Goal: Information Seeking & Learning: Learn about a topic

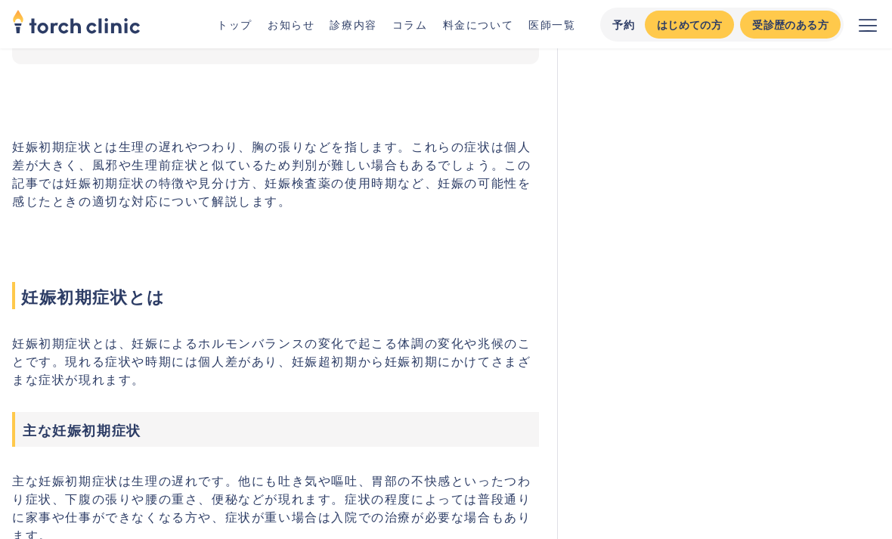
scroll to position [466, 0]
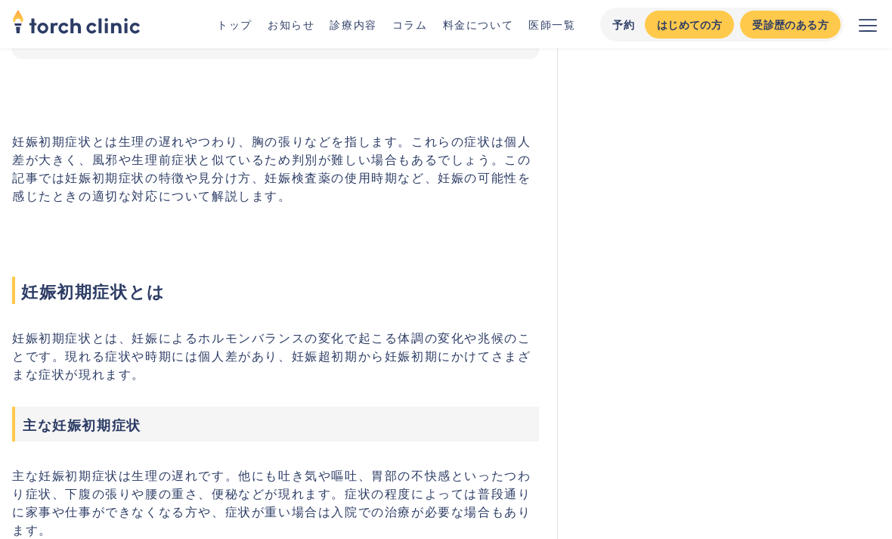
click at [331, 352] on p "妊娠初期症状とは、妊娠によるホルモンバランスの変化で起こる体調の変化や兆候のことです。現れる症状や時期には個人差があり、妊娠超初期から妊娠初期にかけてさまざま…" at bounding box center [275, 356] width 527 height 54
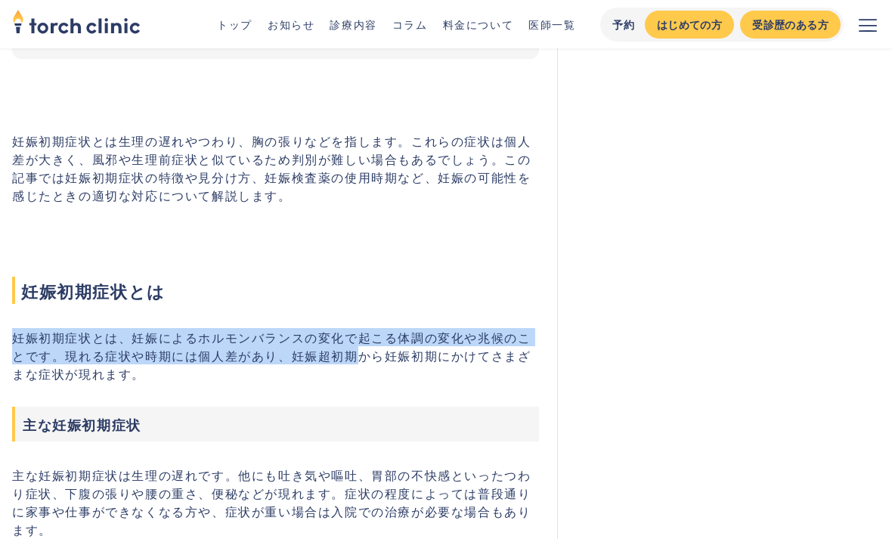
click at [333, 273] on h2 "妊娠初期症状とは" at bounding box center [275, 265] width 527 height 79
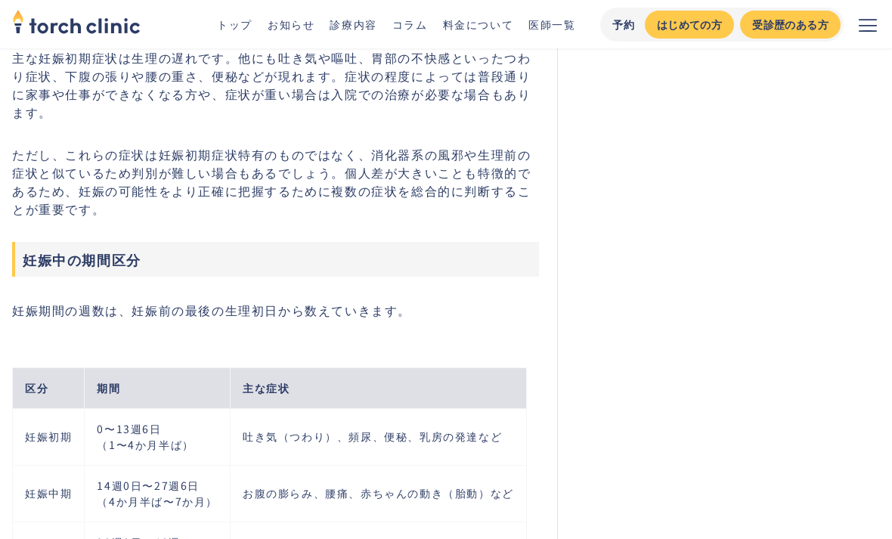
scroll to position [884, 0]
click at [322, 343] on div "区分 期間 主な症状 妊娠初期 0〜13週6日 （1〜4か月半ば） 吐き気（つわり）、頻尿、便秘、乳房の発達など 妊娠中期 14週0日〜27週6日 （4か月半…" at bounding box center [281, 463] width 539 height 240
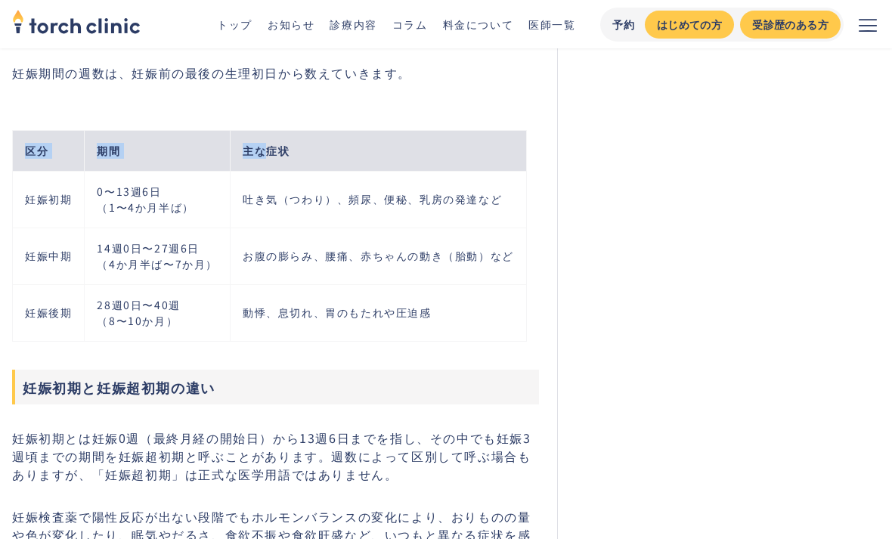
scroll to position [1126, 0]
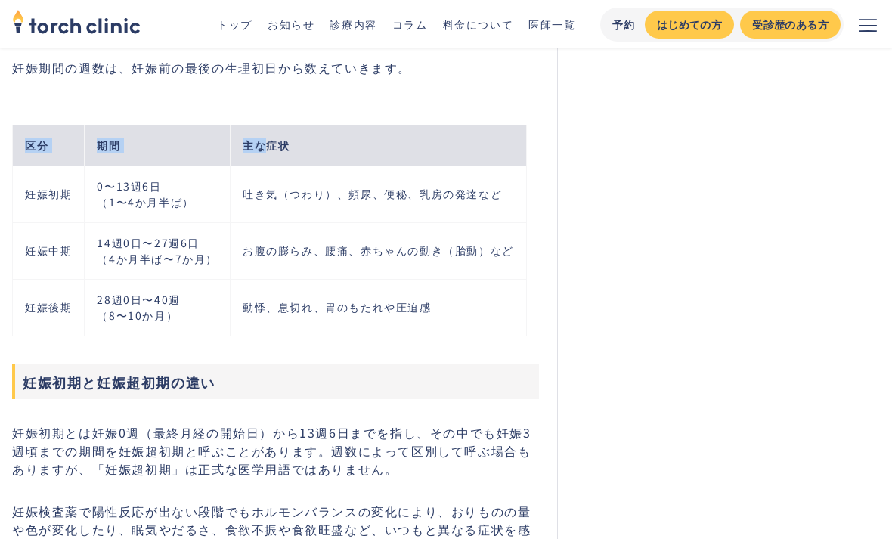
click at [311, 367] on h3 "妊娠初期と妊娠超初期の違い" at bounding box center [275, 381] width 527 height 35
click at [310, 365] on h3 "妊娠初期と妊娠超初期の違い" at bounding box center [275, 381] width 527 height 35
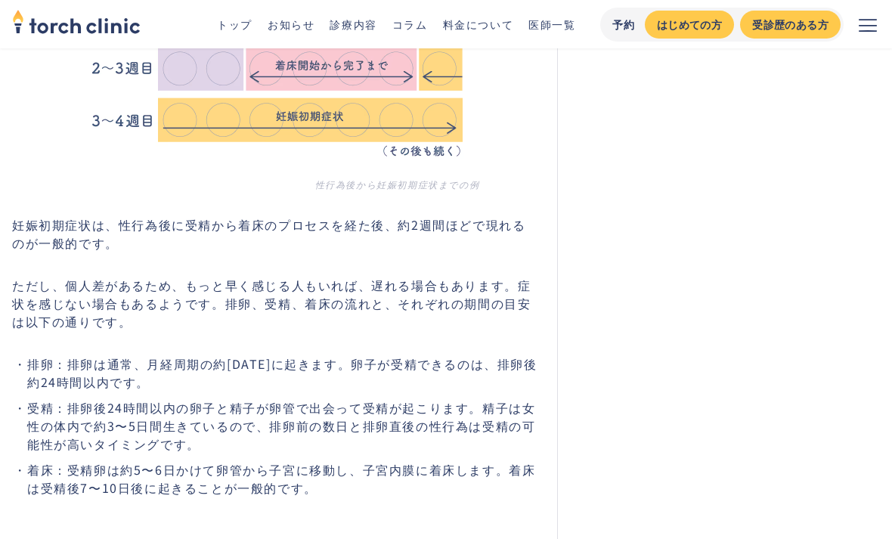
scroll to position [2046, 0]
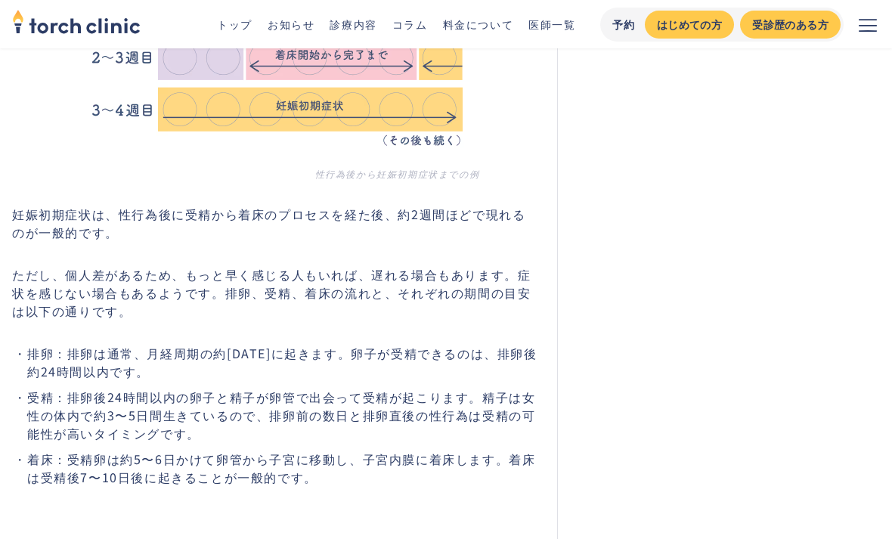
click at [289, 266] on p "ただし、個人差があるため、もっと早く感じる人もいれば、遅れる場合もあります。症状を感じない場合もあるようです。排卵、受精、着床の流れと、それぞれの期間の目安は…" at bounding box center [275, 293] width 527 height 54
click at [286, 267] on p "ただし、個人差があるため、もっと早く感じる人もいれば、遅れる場合もあります。症状を感じない場合もあるようです。排卵、受精、着床の流れと、それぞれの期間の目安は…" at bounding box center [275, 293] width 527 height 54
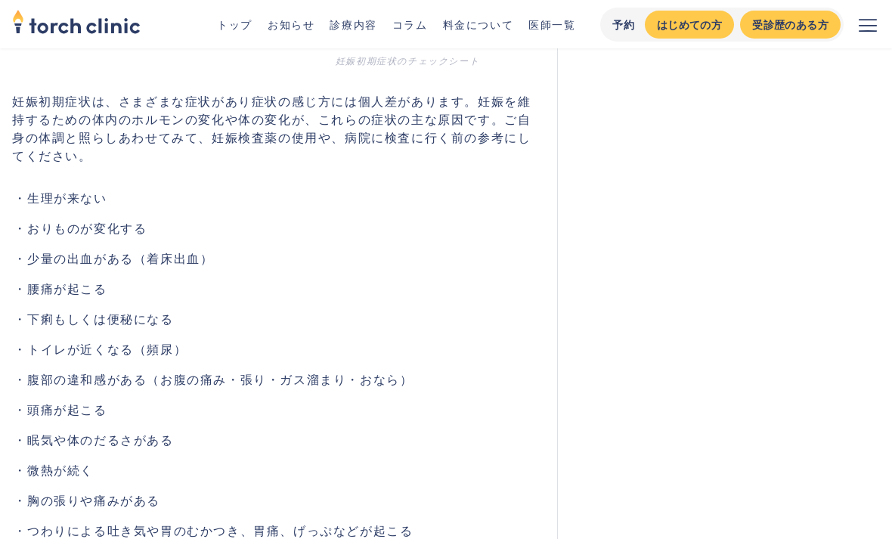
scroll to position [3042, 0]
click at [421, 249] on li "少量の出血がある（着床出血）" at bounding box center [283, 258] width 512 height 18
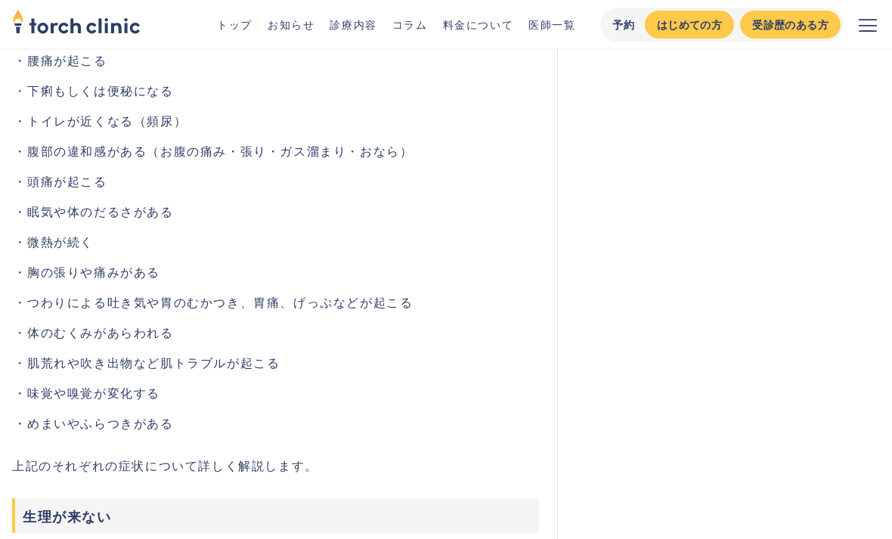
scroll to position [3271, 0]
click at [426, 205] on ul "生理が来ない おりものが変化する 少量の出血がある（着床出血） 腰痛が起こる 下痢もしくは便秘になる トイレが近くなる（頻尿） 腹部の違和感がある（お腹の痛み…" at bounding box center [275, 196] width 527 height 472
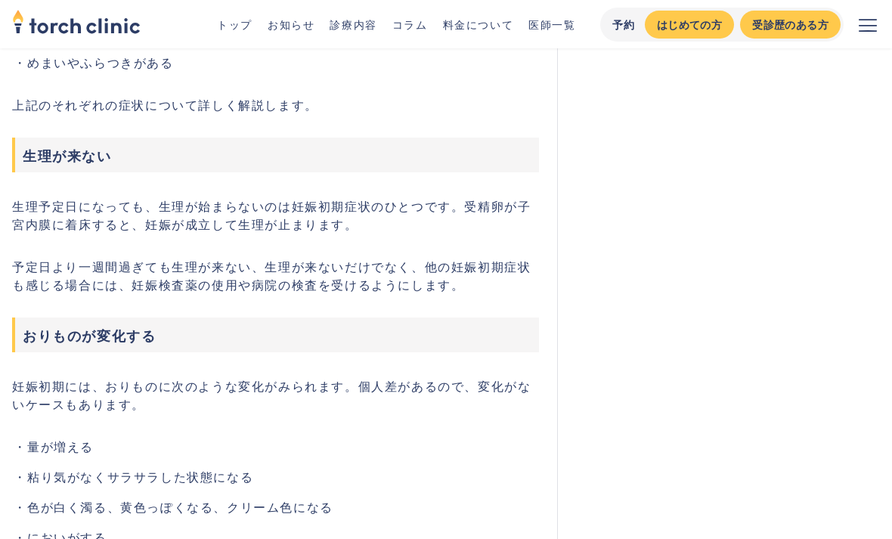
scroll to position [3632, 0]
click at [373, 256] on p "予定日より一週間過ぎても生理が来ない、生理が来ないだけでなく、他の妊娠初期症状も感じる場合には、妊娠検査薬の使用や病院の検査を受けるようにします。" at bounding box center [275, 274] width 527 height 36
click at [440, 263] on p "予定日より一週間過ぎても生理が来ない、生理が来ないだけでなく、他の妊娠初期症状も感じる場合には、妊娠検査薬の使用や病院の検査を受けるようにします。" at bounding box center [275, 274] width 527 height 36
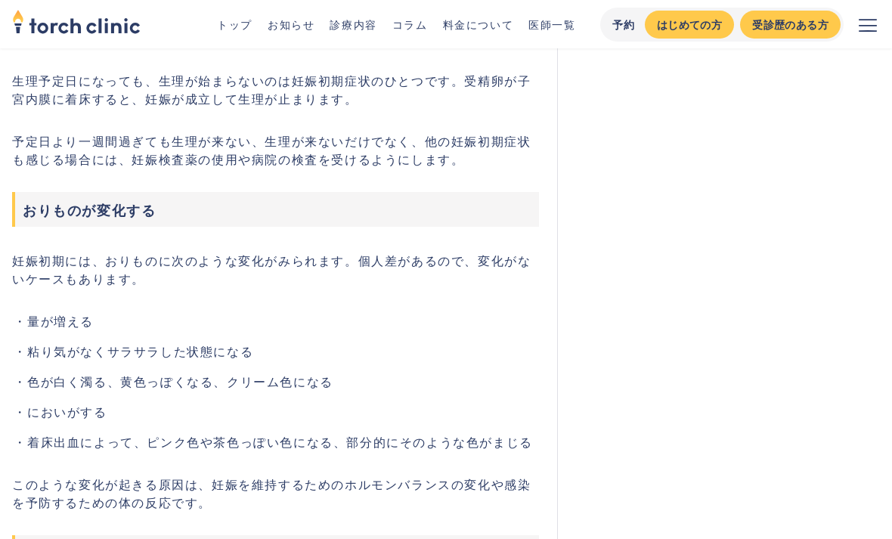
scroll to position [3758, 0]
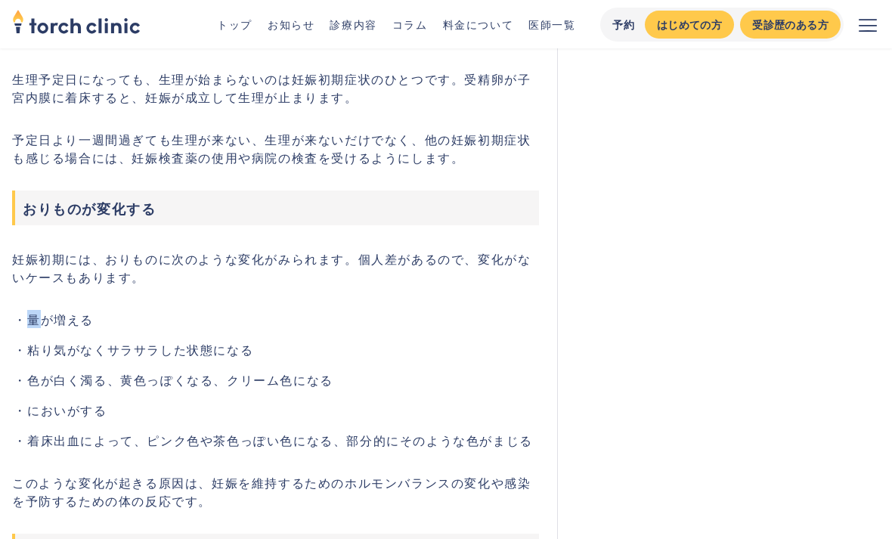
click at [385, 311] on li "量が増える" at bounding box center [283, 320] width 512 height 18
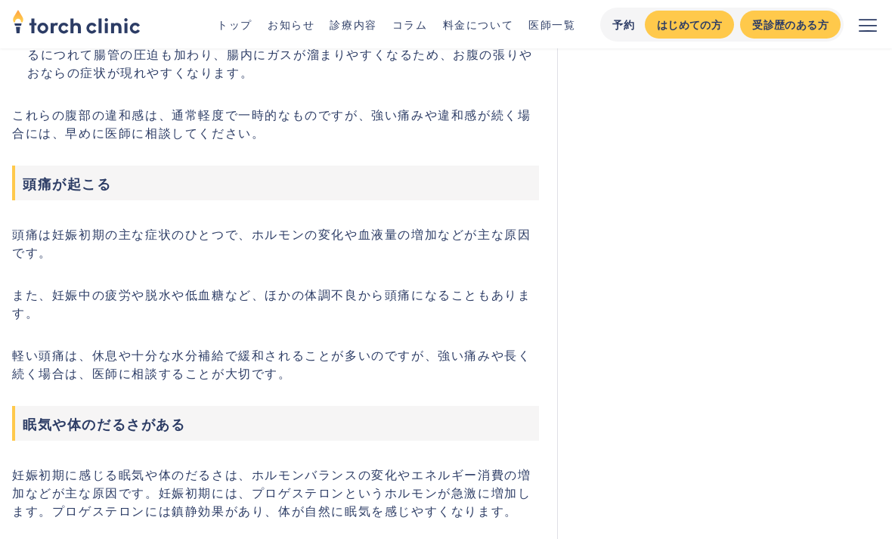
scroll to position [5661, 0]
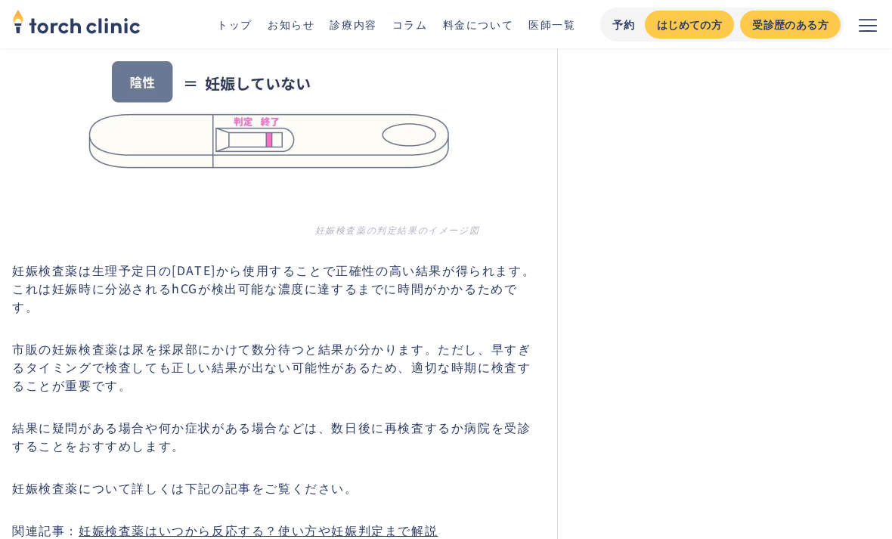
scroll to position [9976, 0]
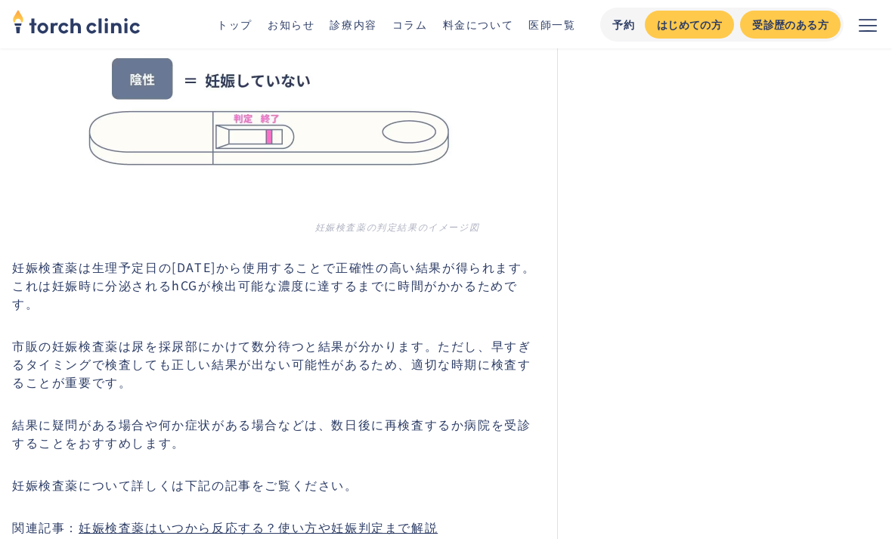
click at [362, 175] on img at bounding box center [275, 11] width 408 height 408
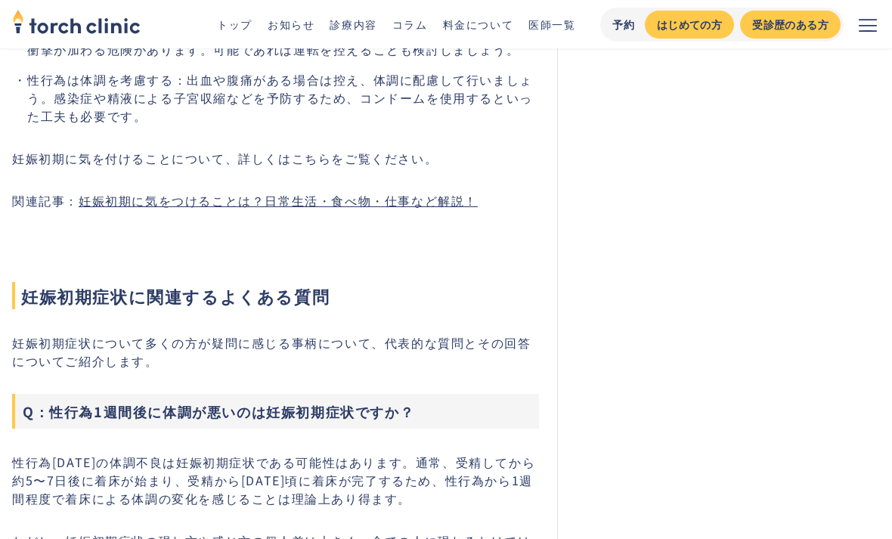
scroll to position [11104, 0]
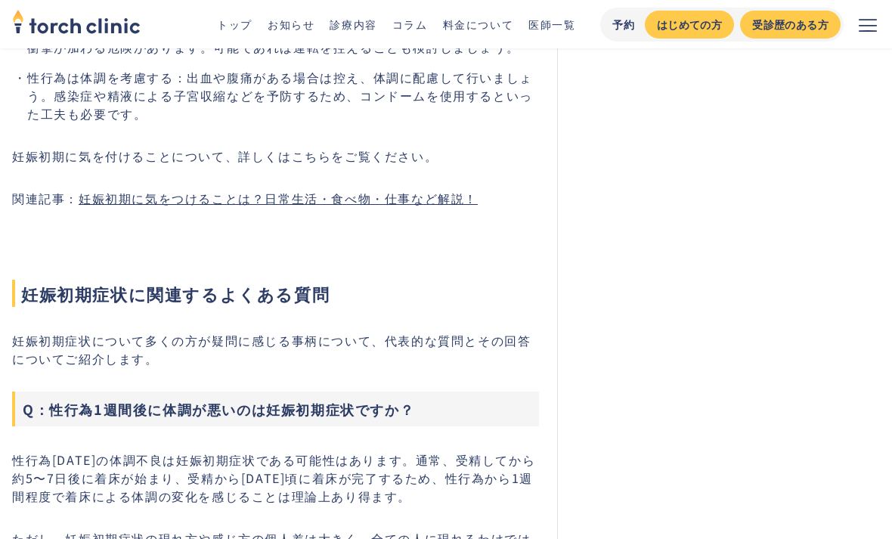
click at [373, 229] on h2 "妊娠初期症状に関連するよくある質問" at bounding box center [275, 268] width 527 height 79
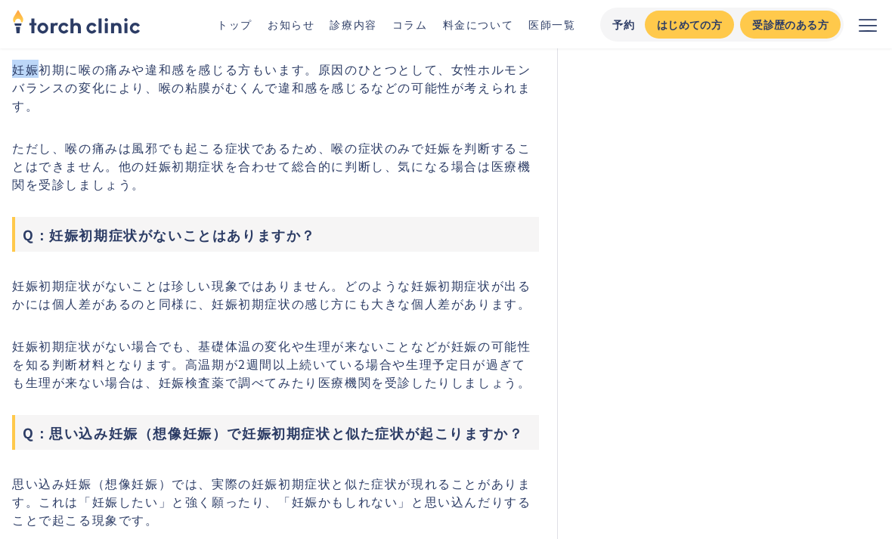
scroll to position [11712, 0]
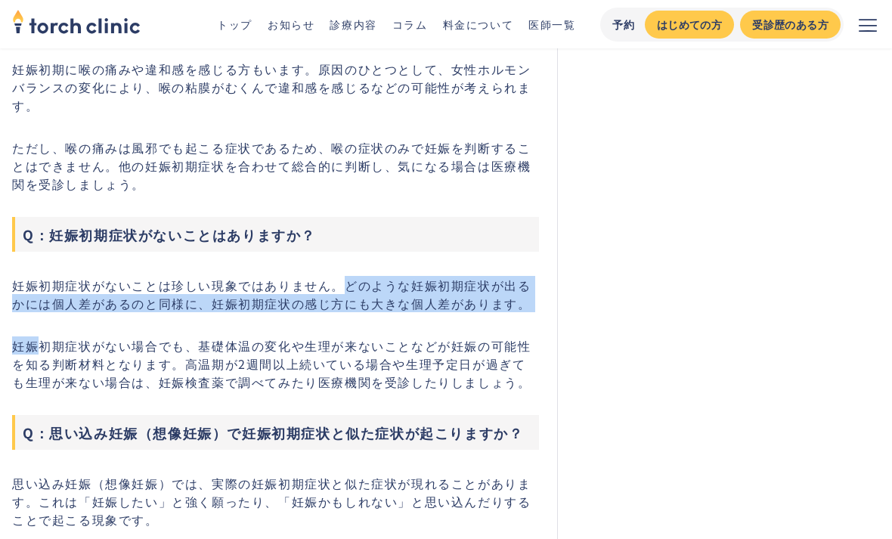
click at [390, 336] on p "妊娠初期症状がない場合でも、基礎体温の変化や生理が来ないことなどが妊娠の可能性を知る判断材料となります。高温期が2週間以上続いている場合や生理予定日が過ぎても…" at bounding box center [275, 363] width 527 height 54
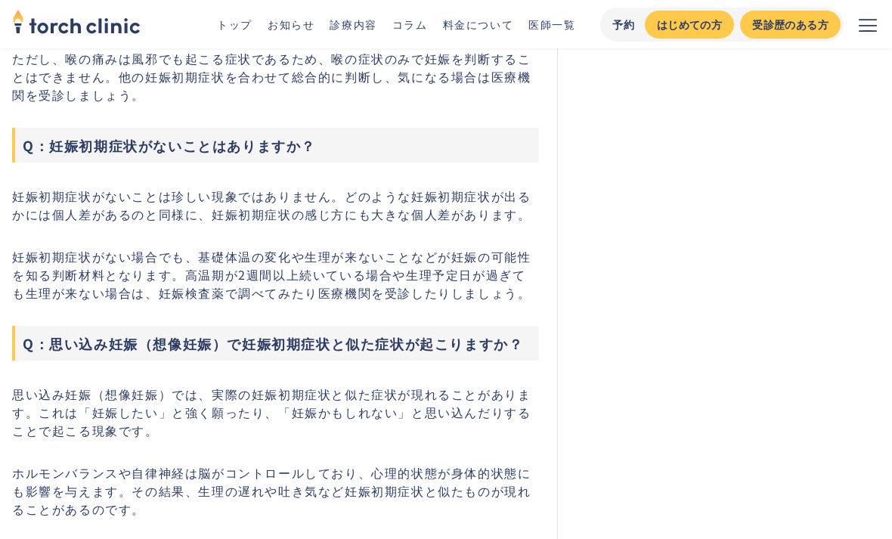
scroll to position [11788, 0]
